Goal: Task Accomplishment & Management: Use online tool/utility

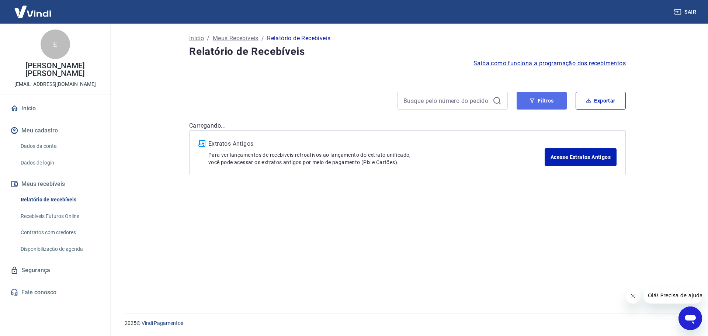
drag, startPoint x: 546, startPoint y: 103, endPoint x: 541, endPoint y: 107, distance: 6.3
click at [546, 103] on button "Filtros" at bounding box center [541, 101] width 50 height 18
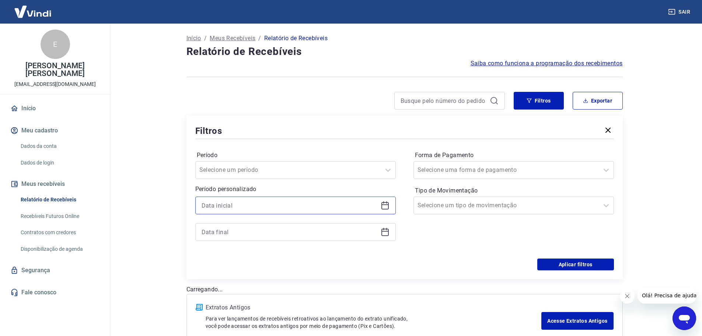
click at [271, 208] on input at bounding box center [290, 205] width 176 height 11
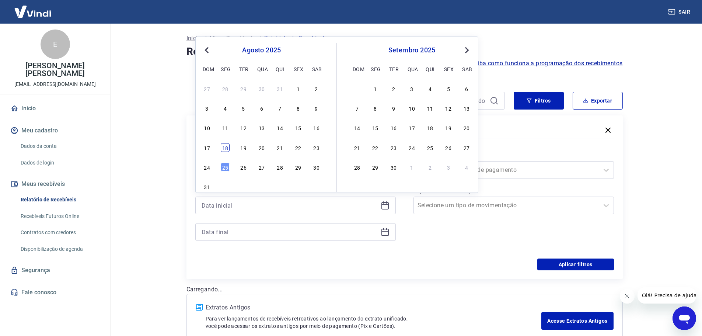
click at [226, 148] on div "18" at bounding box center [225, 147] width 9 height 9
type input "[DATE]"
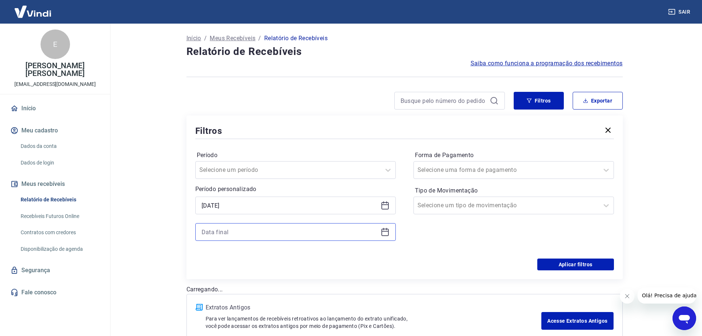
click at [257, 229] on input at bounding box center [290, 231] width 176 height 11
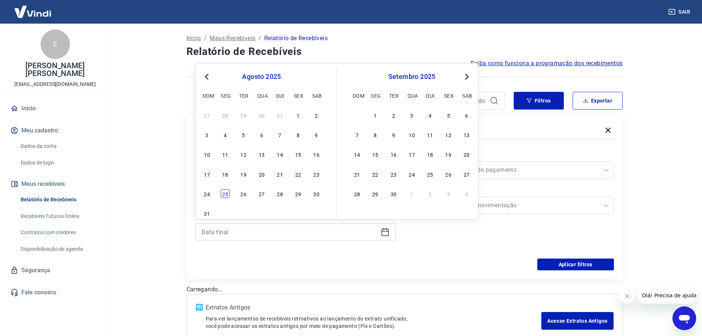
click at [229, 191] on div "25" at bounding box center [225, 193] width 9 height 9
type input "[DATE]"
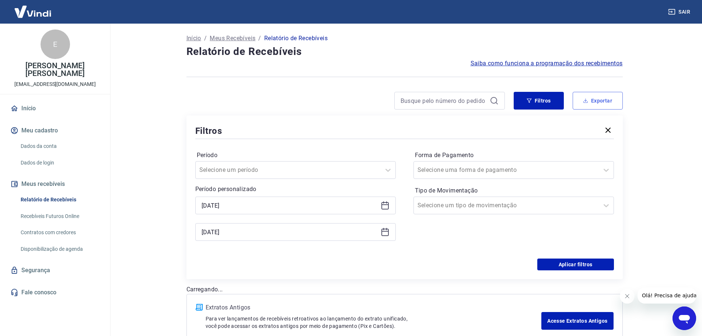
click at [609, 104] on button "Exportar" at bounding box center [598, 101] width 50 height 18
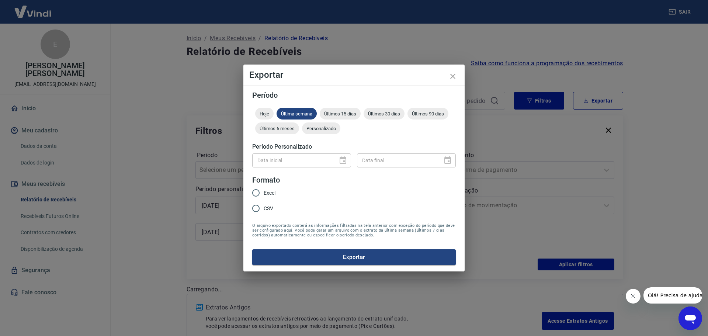
click at [255, 191] on input "Excel" at bounding box center [255, 192] width 15 height 15
radio input "true"
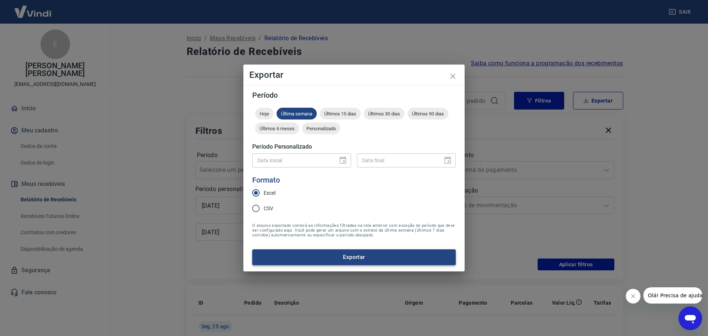
click at [362, 257] on button "Exportar" at bounding box center [353, 256] width 203 height 15
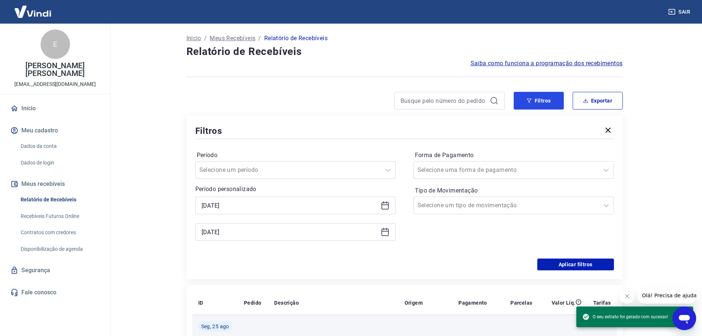
drag, startPoint x: 545, startPoint y: 102, endPoint x: 492, endPoint y: 166, distance: 82.7
click at [545, 102] on button "Filtros" at bounding box center [539, 101] width 50 height 18
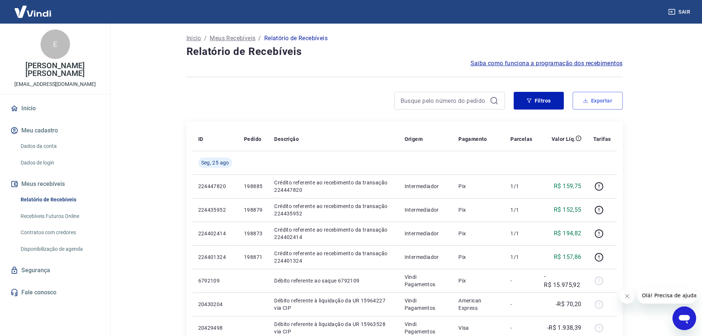
click at [596, 99] on button "Exportar" at bounding box center [598, 101] width 50 height 18
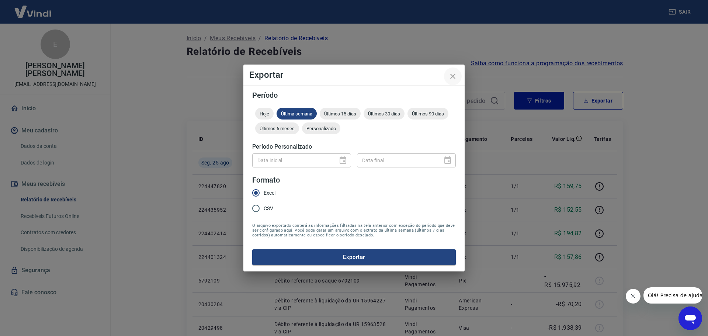
click at [455, 77] on icon "close" at bounding box center [452, 76] width 9 height 9
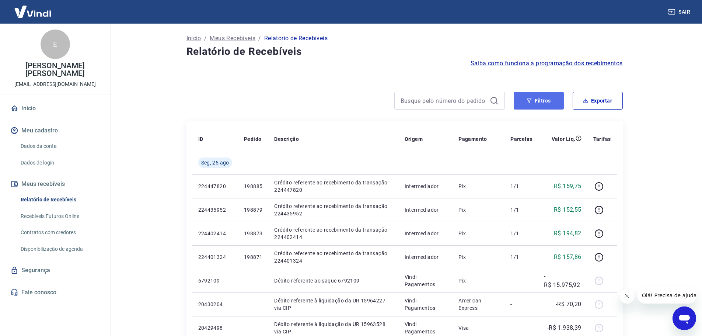
click at [548, 107] on button "Filtros" at bounding box center [539, 101] width 50 height 18
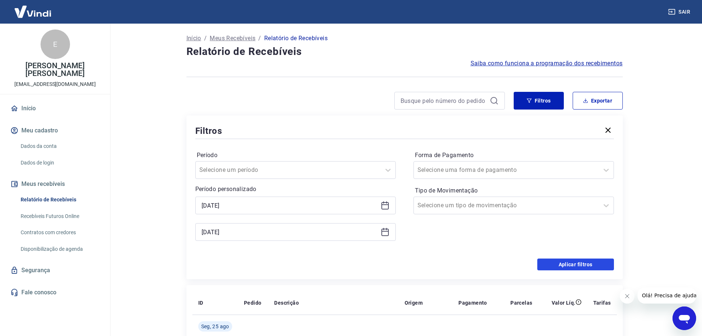
click at [580, 264] on button "Aplicar filtros" at bounding box center [575, 264] width 77 height 12
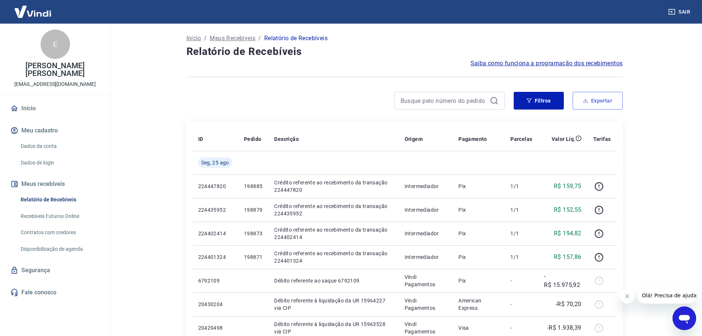
click at [591, 102] on button "Exportar" at bounding box center [598, 101] width 50 height 18
type input "[DATE]"
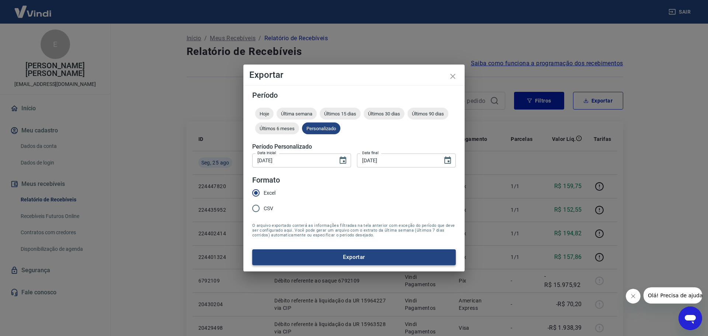
click at [376, 256] on button "Exportar" at bounding box center [353, 256] width 203 height 15
